Goal: Task Accomplishment & Management: Manage account settings

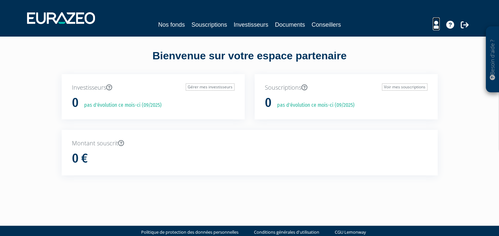
click at [436, 24] on icon at bounding box center [436, 25] width 7 height 8
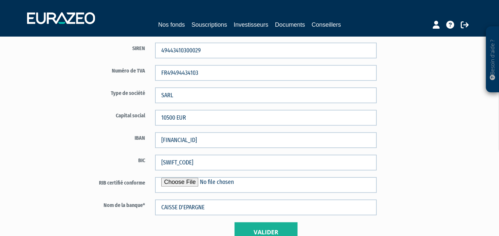
scroll to position [396, 0]
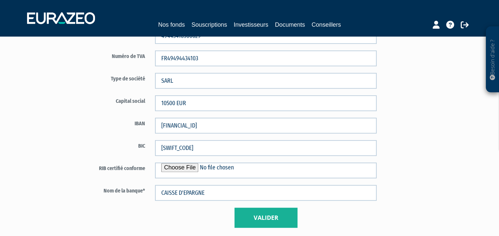
click at [120, 128] on div "IBAN [FINANCIAL_ID]" at bounding box center [227, 126] width 309 height 16
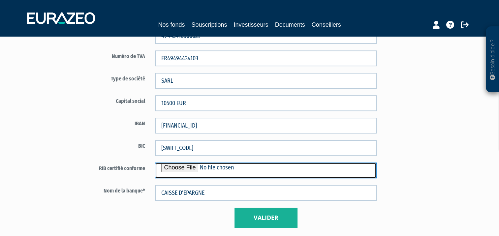
click at [184, 167] on input "file" at bounding box center [266, 171] width 222 height 16
type input "C:\fakepath\RIB CE SMJ CONSEIL.pdf"
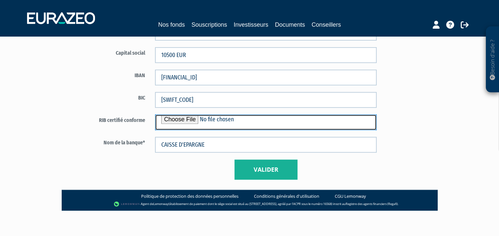
scroll to position [445, 0]
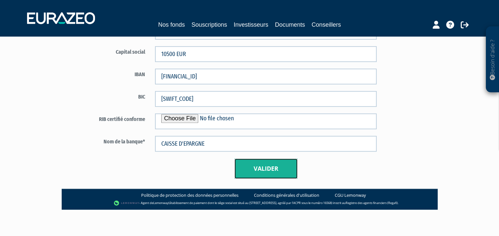
click at [271, 166] on button "Valider" at bounding box center [265, 169] width 63 height 20
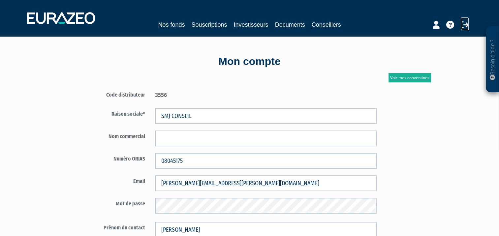
click at [463, 24] on icon at bounding box center [465, 25] width 8 height 8
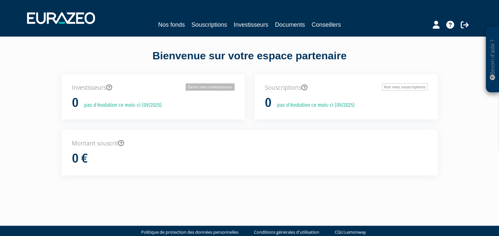
click at [203, 87] on link "Gérer mes investisseurs" at bounding box center [210, 86] width 49 height 7
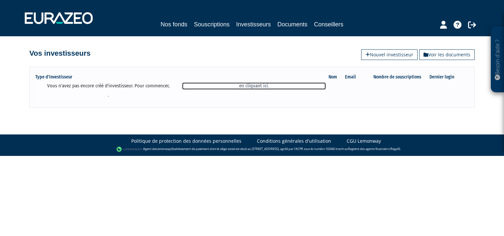
click at [252, 86] on link "en cliquant ici." at bounding box center [253, 85] width 143 height 7
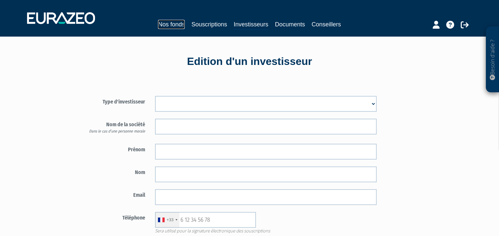
click at [171, 23] on link "Nos fonds" at bounding box center [171, 24] width 27 height 9
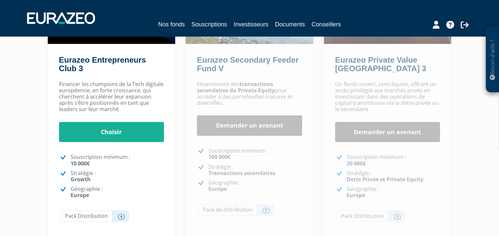
scroll to position [165, 0]
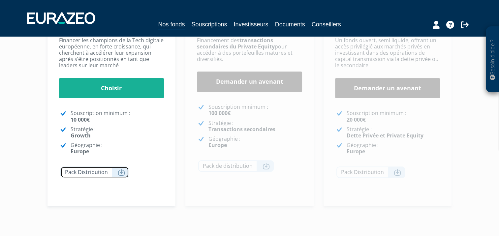
click at [121, 173] on icon at bounding box center [121, 172] width 7 height 7
